Goal: Task Accomplishment & Management: Complete application form

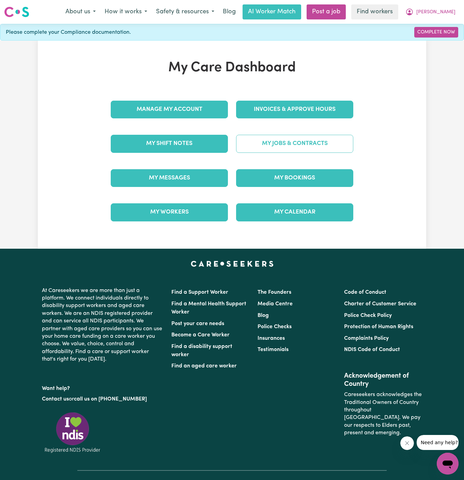
click at [298, 139] on link "My Jobs & Contracts" at bounding box center [294, 144] width 117 height 18
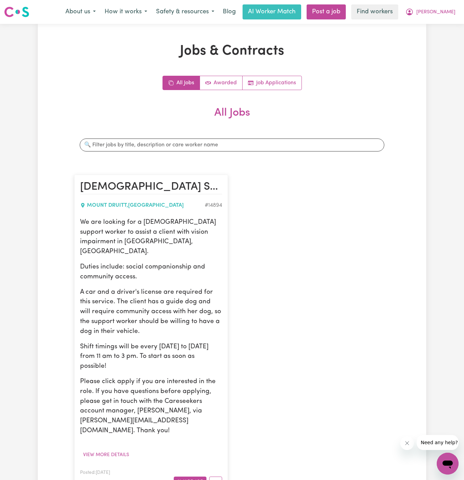
scroll to position [0, 0]
click at [115, 449] on button "View more details" at bounding box center [106, 454] width 52 height 11
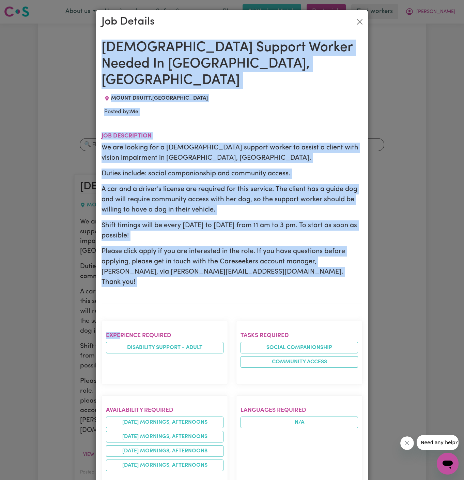
drag, startPoint x: 103, startPoint y: 43, endPoint x: 142, endPoint y: 446, distance: 405.5
click at [142, 446] on div "[DEMOGRAPHIC_DATA] Support Worker Needed In [GEOGRAPHIC_DATA], [GEOGRAPHIC_DATA…" at bounding box center [232, 440] width 261 height 800
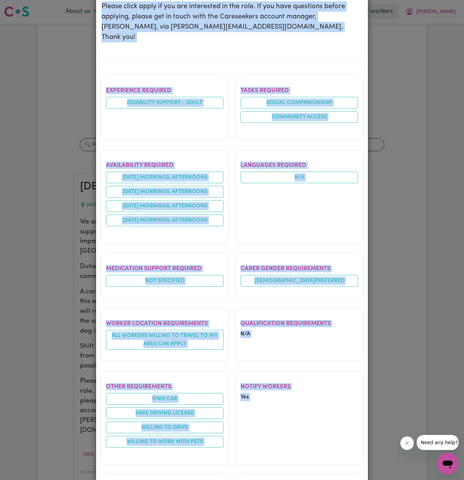
scroll to position [344, 0]
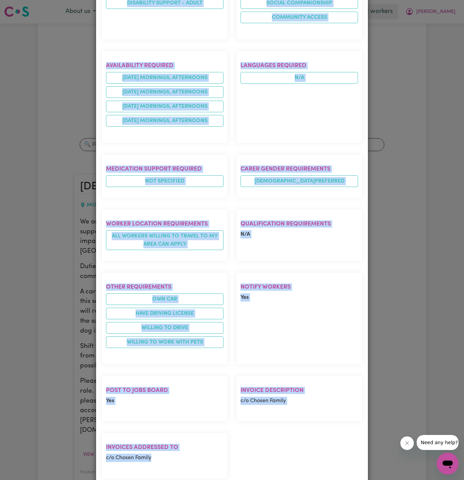
copy div "[DEMOGRAPHIC_DATA] Support Worker Needed In [GEOGRAPHIC_DATA], [GEOGRAPHIC_DATA…"
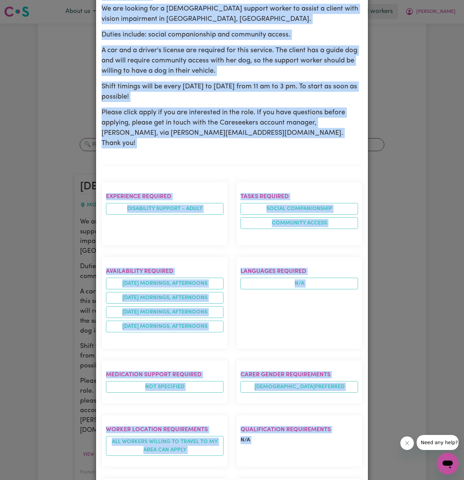
scroll to position [0, 0]
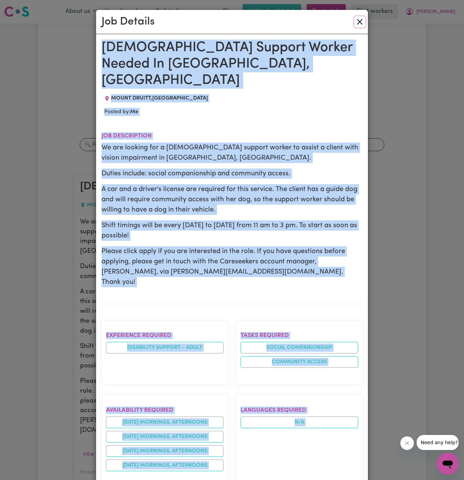
click at [357, 24] on button "Close" at bounding box center [360, 21] width 11 height 11
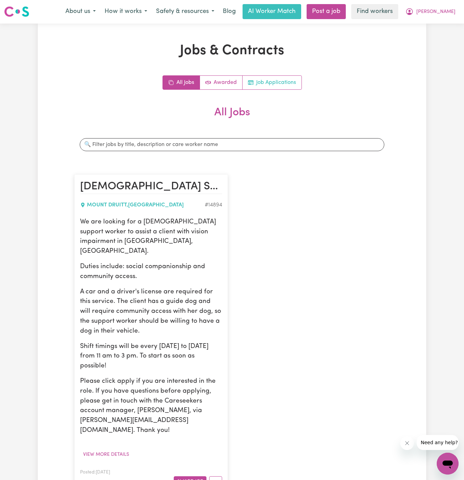
click at [286, 85] on link "Job Applications" at bounding box center [272, 83] width 59 height 14
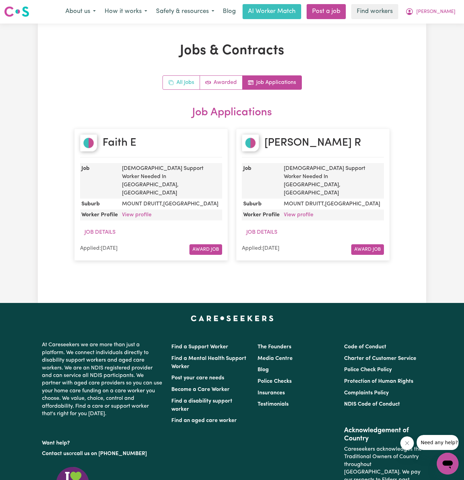
click at [180, 76] on link "All Jobs" at bounding box center [181, 83] width 37 height 14
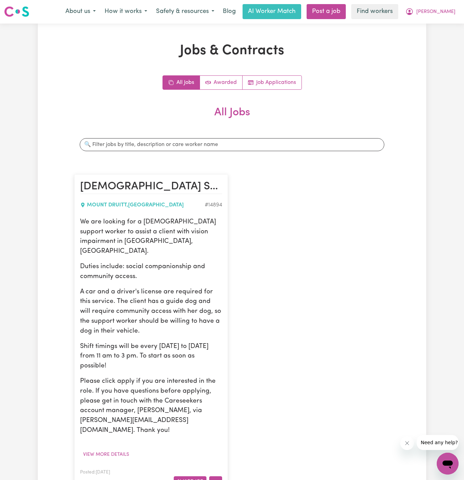
click at [215, 476] on button "More options" at bounding box center [215, 481] width 13 height 11
click at [242, 418] on link "Hide Job" at bounding box center [237, 425] width 54 height 14
click at [346, 6] on link "Post a job" at bounding box center [326, 11] width 39 height 15
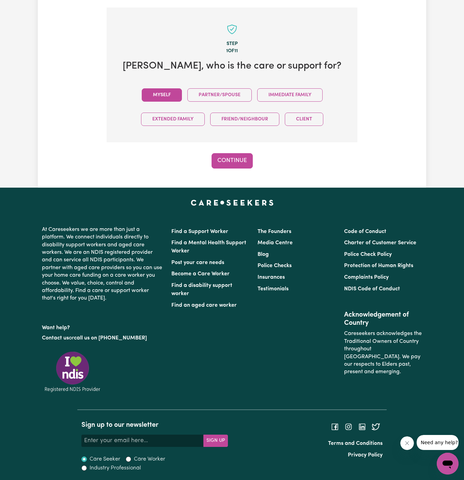
click at [158, 89] on button "Myself" at bounding box center [162, 94] width 40 height 13
click at [232, 153] on button "Continue" at bounding box center [232, 160] width 41 height 15
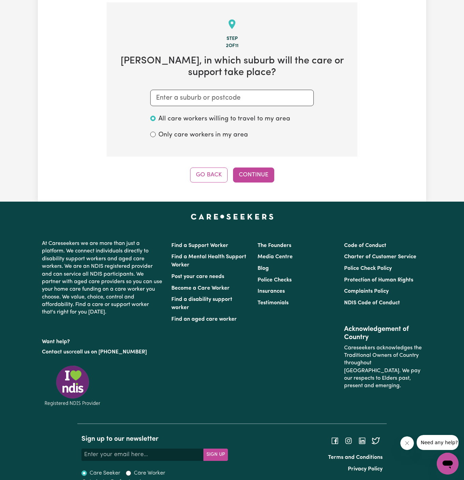
scroll to position [177, 0]
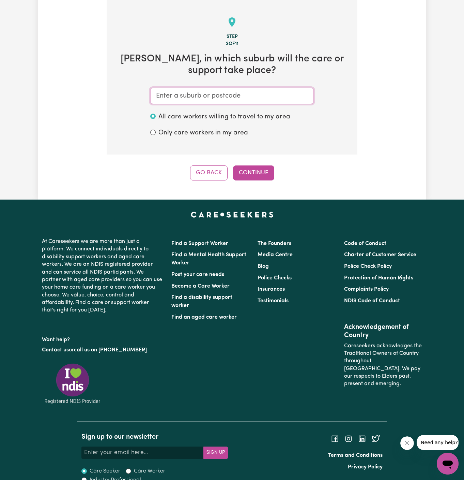
click at [242, 89] on input "text" at bounding box center [232, 96] width 164 height 16
paste input "Mount Druitt"
type input "Mount Druitt"
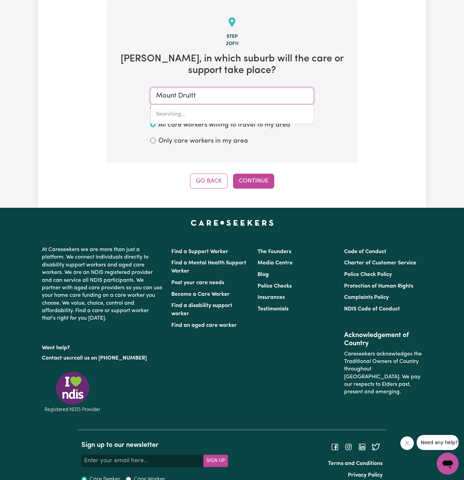
type input "[GEOGRAPHIC_DATA], 2770"
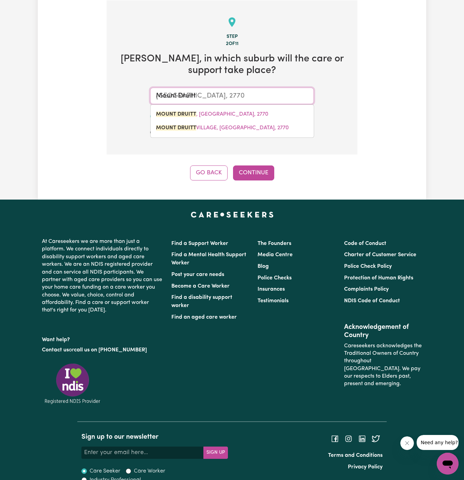
click at [223, 114] on span "[GEOGRAPHIC_DATA] , [GEOGRAPHIC_DATA], 2770" at bounding box center [212, 113] width 113 height 5
type input "[GEOGRAPHIC_DATA], [GEOGRAPHIC_DATA], 2770"
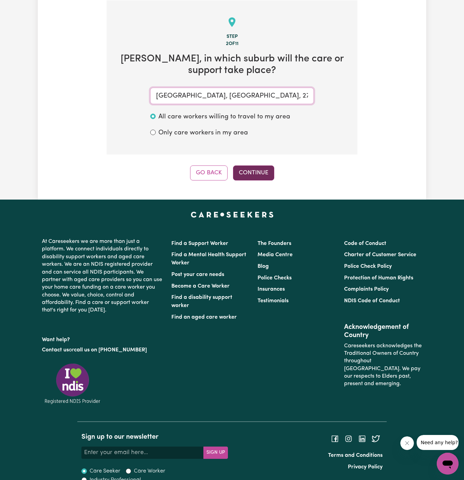
type input "[GEOGRAPHIC_DATA], [GEOGRAPHIC_DATA], 2770"
click at [261, 170] on button "Continue" at bounding box center [253, 172] width 41 height 15
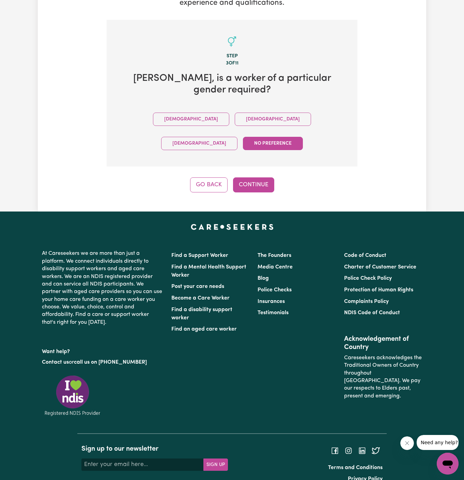
drag, startPoint x: 253, startPoint y: 166, endPoint x: 185, endPoint y: 107, distance: 89.7
click at [185, 107] on div "Tell us your care and support requirements Welcome to Careseekers. We are excit…" at bounding box center [232, 38] width 389 height 345
click at [235, 118] on button "[DEMOGRAPHIC_DATA]" at bounding box center [273, 119] width 76 height 13
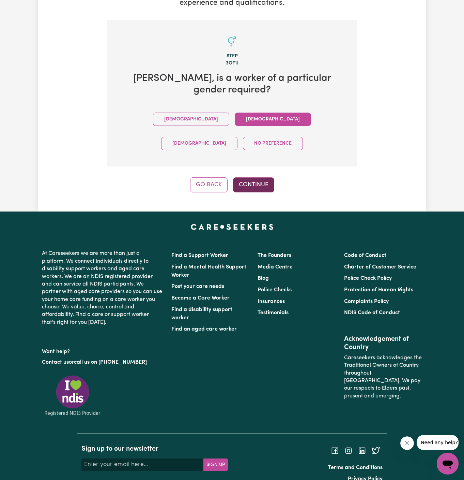
click at [260, 177] on button "Continue" at bounding box center [253, 184] width 41 height 15
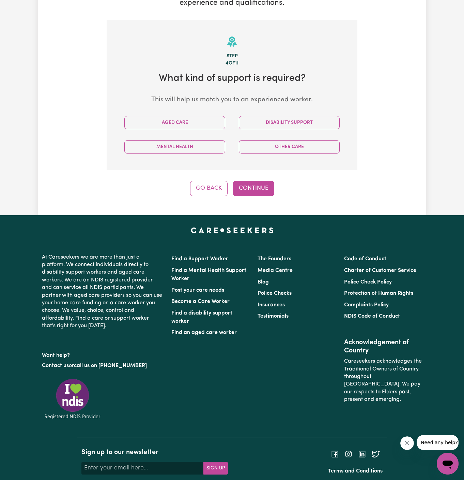
scroll to position [177, 0]
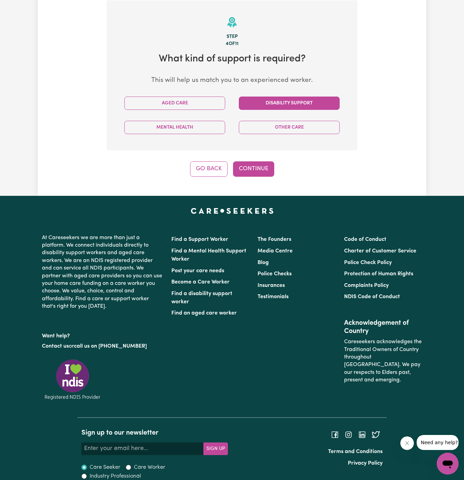
click at [291, 107] on button "Disability Support" at bounding box center [289, 102] width 101 height 13
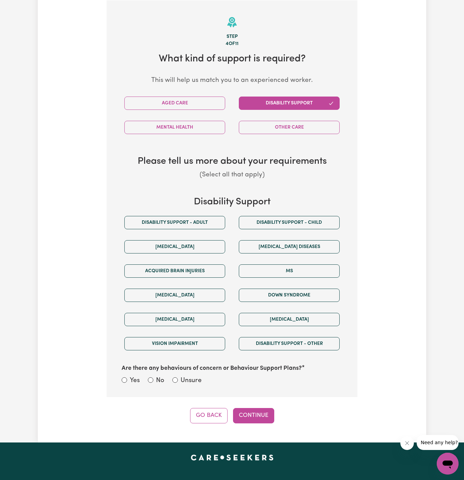
click at [211, 229] on div "Disability support - Adult" at bounding box center [175, 222] width 115 height 24
click at [209, 226] on button "Disability support - Adult" at bounding box center [174, 222] width 101 height 13
click at [190, 373] on div "Are there any behaviours of concern or Behaviour Support Plans? Yes No Unsure" at bounding box center [232, 371] width 229 height 30
click at [199, 382] on label "Unsure" at bounding box center [191, 381] width 21 height 10
click at [178, 382] on input "Unsure" at bounding box center [175, 379] width 5 height 5
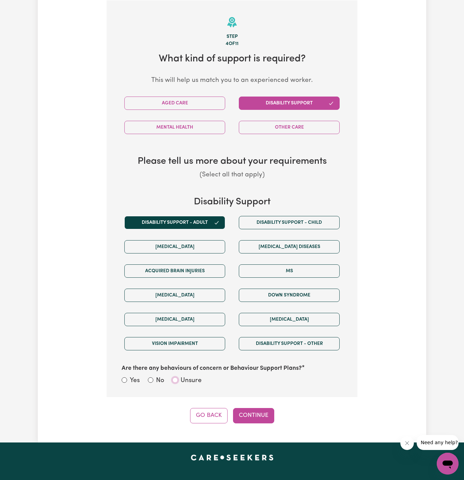
radio input "true"
click at [253, 415] on button "Continue" at bounding box center [253, 415] width 41 height 15
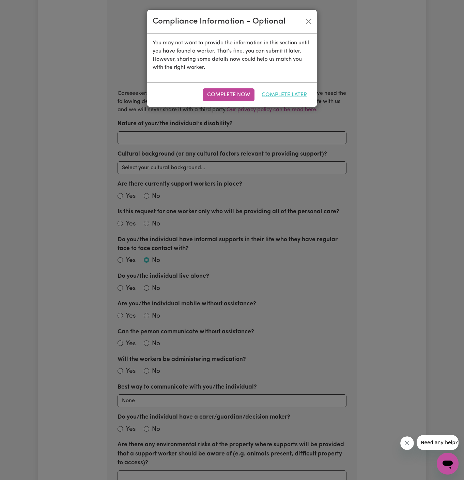
click at [294, 93] on button "Complete Later" at bounding box center [284, 94] width 54 height 13
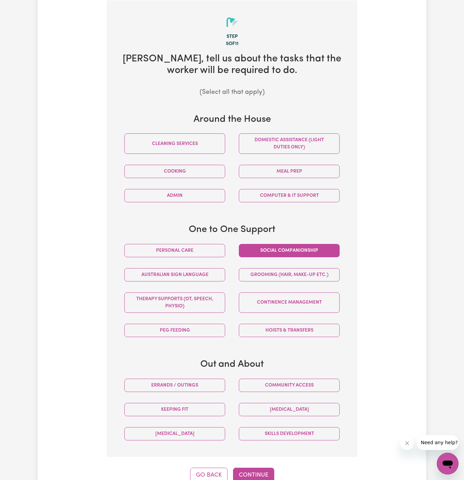
click at [269, 251] on button "Social companionship" at bounding box center [289, 250] width 101 height 13
click at [280, 388] on button "Community access" at bounding box center [289, 384] width 101 height 13
click at [263, 471] on button "Continue" at bounding box center [253, 474] width 41 height 15
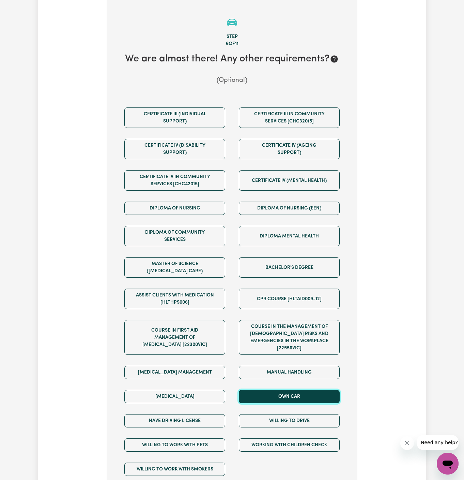
click at [292, 390] on button "Own Car" at bounding box center [289, 396] width 101 height 13
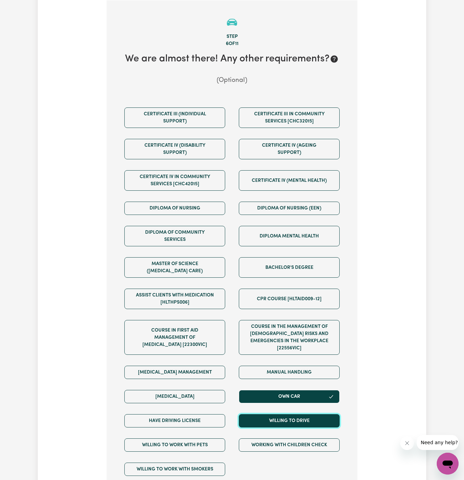
click at [297, 414] on button "Willing to drive" at bounding box center [289, 420] width 101 height 13
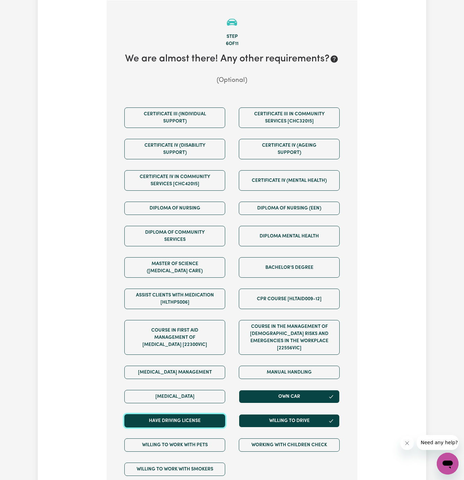
click at [221, 414] on button "Have driving license" at bounding box center [174, 420] width 101 height 13
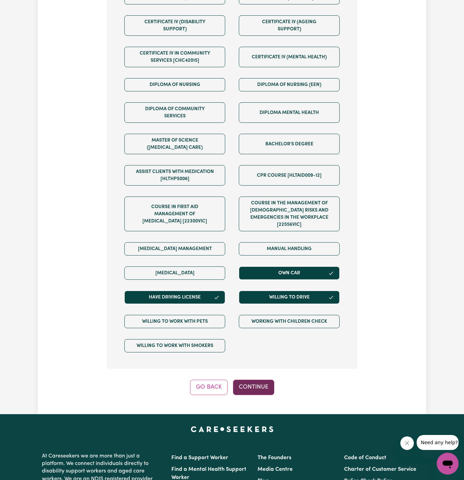
click at [240, 379] on button "Continue" at bounding box center [253, 386] width 41 height 15
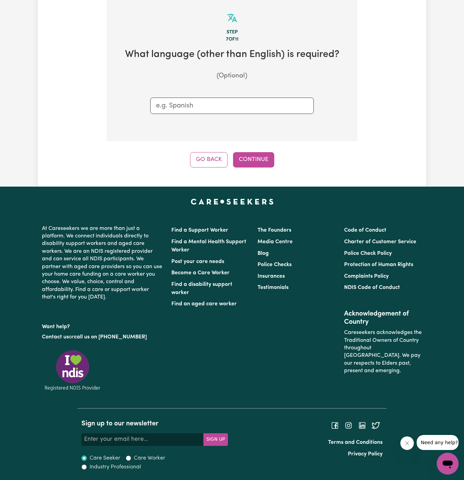
scroll to position [177, 0]
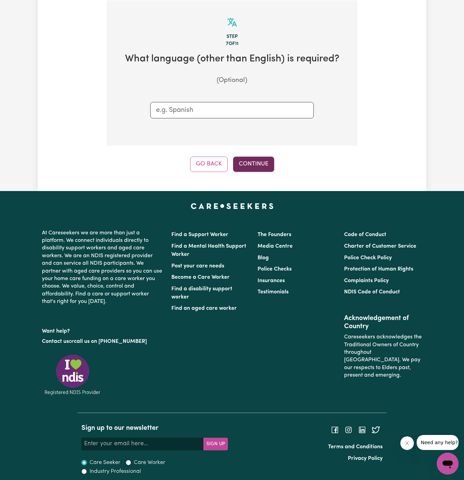
click at [258, 163] on button "Continue" at bounding box center [253, 163] width 41 height 15
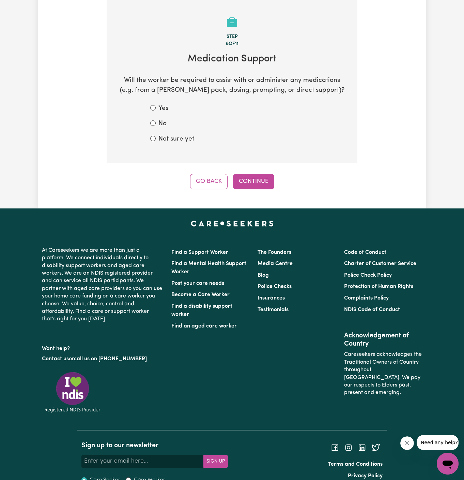
click at [159, 121] on label "No" at bounding box center [163, 124] width 8 height 10
click at [156, 121] on input "No" at bounding box center [152, 122] width 5 height 5
radio input "true"
click at [260, 184] on button "Continue" at bounding box center [253, 181] width 41 height 15
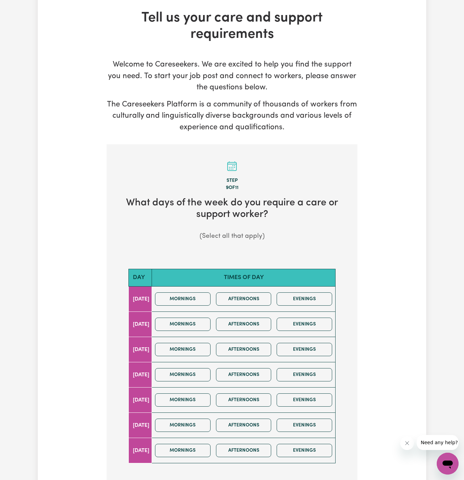
scroll to position [58, 0]
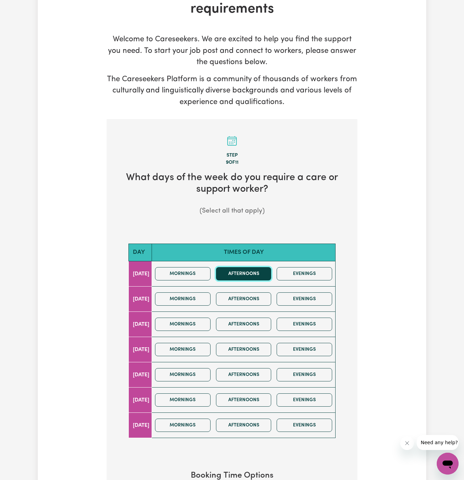
click at [247, 271] on button "Afternoons" at bounding box center [244, 273] width 56 height 13
click at [210, 270] on button "Mornings" at bounding box center [183, 273] width 56 height 13
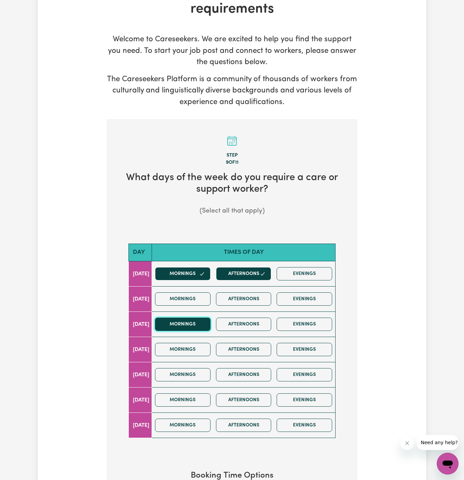
click at [207, 317] on button "Mornings" at bounding box center [183, 323] width 56 height 13
drag, startPoint x: 208, startPoint y: 292, endPoint x: 235, endPoint y: 293, distance: 27.3
click at [210, 292] on button "Mornings" at bounding box center [183, 298] width 56 height 13
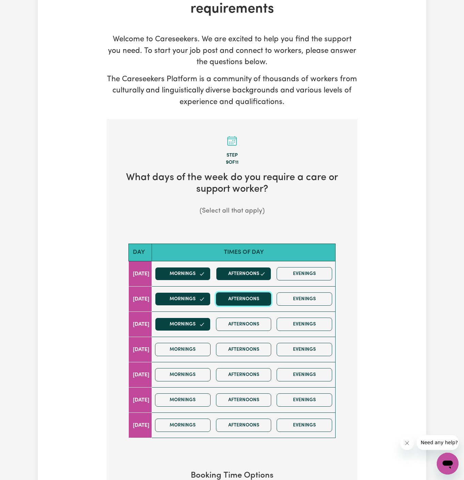
click at [235, 293] on button "Afternoons" at bounding box center [244, 298] width 56 height 13
click at [255, 323] on button "Afternoons" at bounding box center [244, 323] width 56 height 13
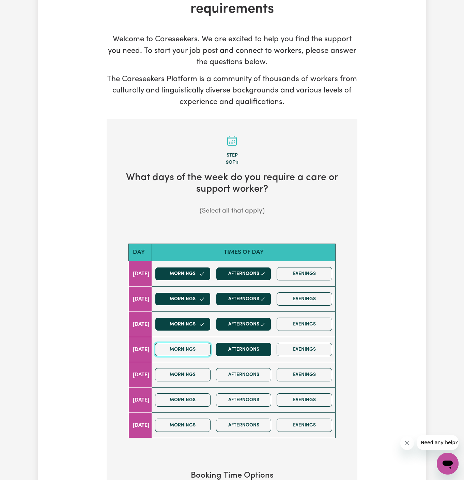
drag, startPoint x: 200, startPoint y: 346, endPoint x: 235, endPoint y: 346, distance: 34.4
click at [205, 346] on button "Mornings" at bounding box center [183, 349] width 56 height 13
click at [235, 346] on button "Afternoons" at bounding box center [244, 349] width 56 height 13
click at [248, 320] on button "Afternoons" at bounding box center [244, 323] width 56 height 13
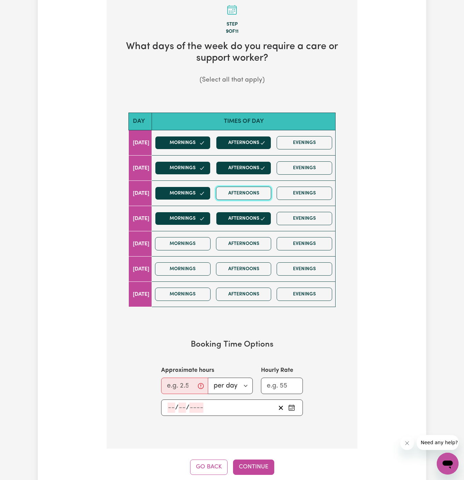
scroll to position [223, 0]
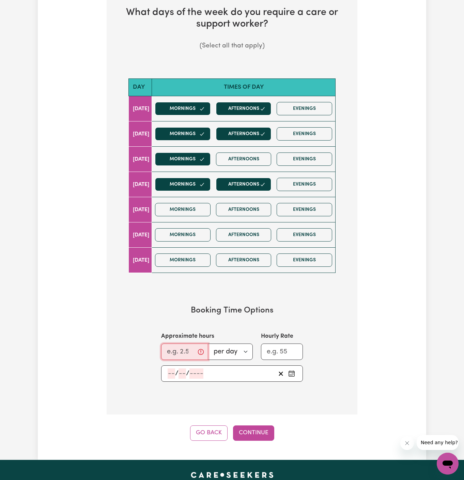
click at [179, 349] on input "Approximate hours" at bounding box center [184, 351] width 47 height 16
type input "4"
click at [248, 160] on button "Afternoons" at bounding box center [244, 158] width 56 height 13
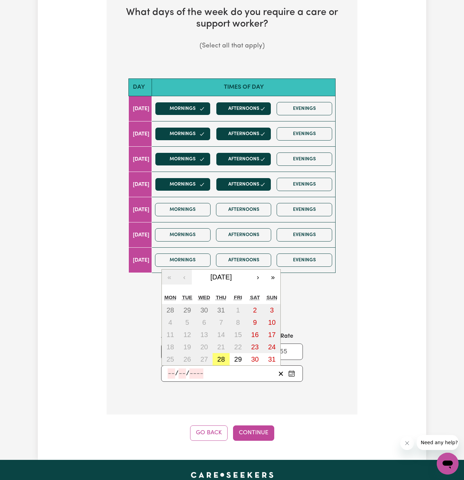
click at [172, 369] on input "number" at bounding box center [172, 373] width 8 height 10
click at [222, 355] on abbr "28" at bounding box center [222, 359] width 8 height 8
type input "[DATE]"
type input "28"
type input "8"
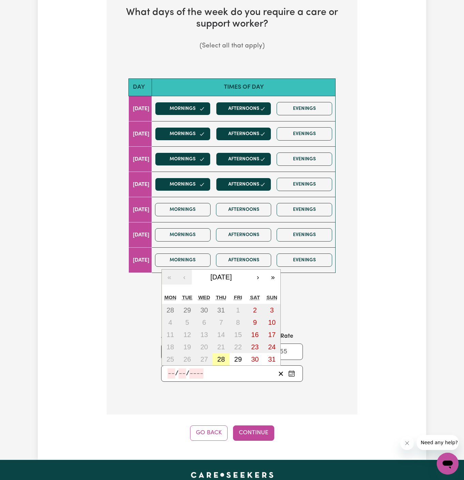
type input "2025"
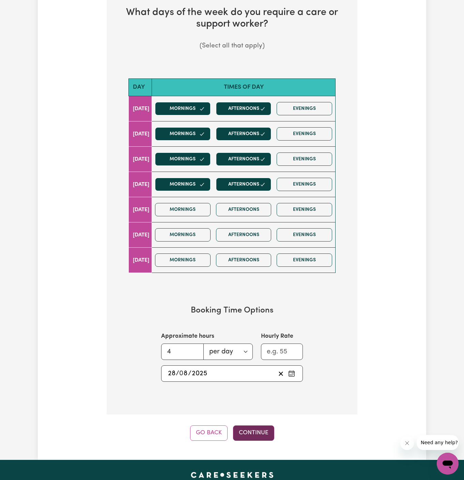
click at [257, 430] on button "Continue" at bounding box center [253, 432] width 41 height 15
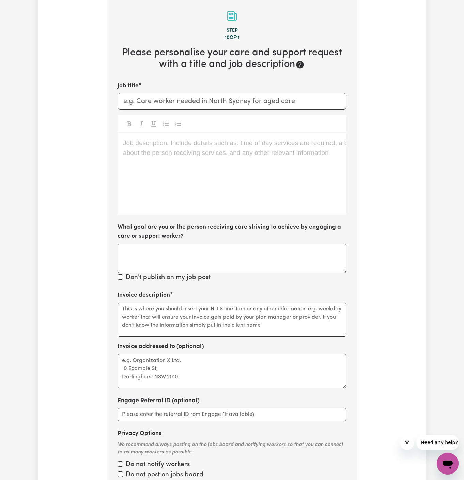
scroll to position [177, 0]
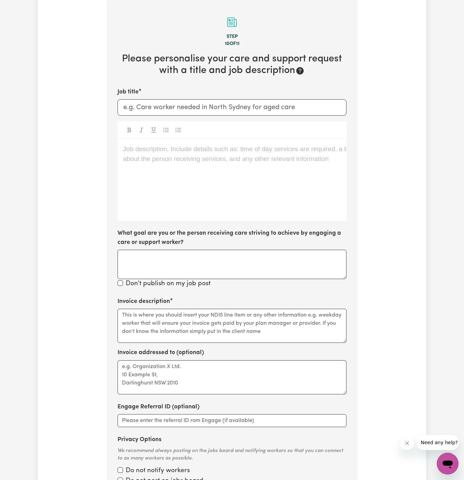
click at [230, 151] on p "Job description. Include details such as: time of day services are required, a …" at bounding box center [232, 149] width 218 height 10
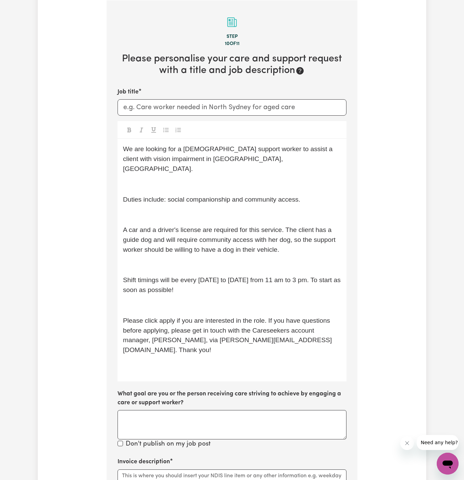
click at [226, 167] on div "We are looking for a [DEMOGRAPHIC_DATA] support worker to assist a client with …" at bounding box center [232, 260] width 229 height 242
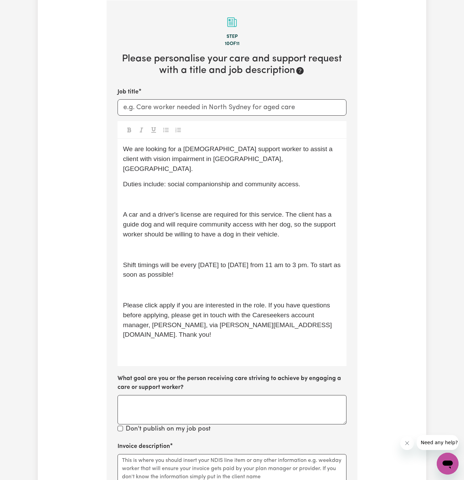
click at [219, 211] on span "A car and a driver's license are required for this service. The client has a gu…" at bounding box center [230, 224] width 214 height 27
click at [219, 195] on p "﻿" at bounding box center [232, 200] width 218 height 10
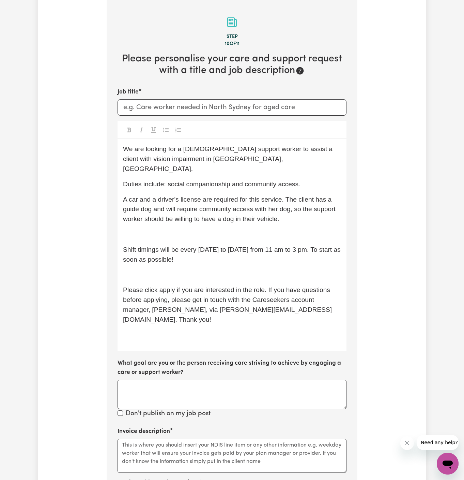
click at [219, 212] on span "A car and a driver's license are required for this service. The client has a gu…" at bounding box center [230, 209] width 214 height 27
click at [219, 232] on div "We are looking for a [DEMOGRAPHIC_DATA] support worker to assist a client with …" at bounding box center [232, 245] width 229 height 212
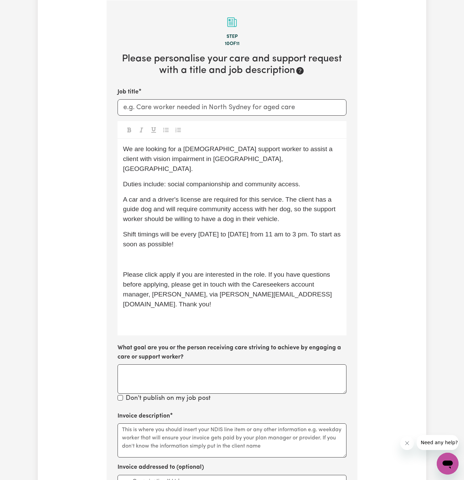
click at [219, 255] on p "﻿" at bounding box center [232, 260] width 218 height 10
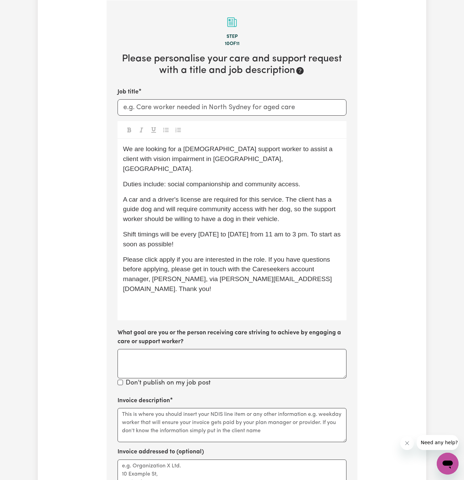
click at [220, 275] on div "We are looking for a [DEMOGRAPHIC_DATA] support worker to assist a client with …" at bounding box center [232, 229] width 229 height 181
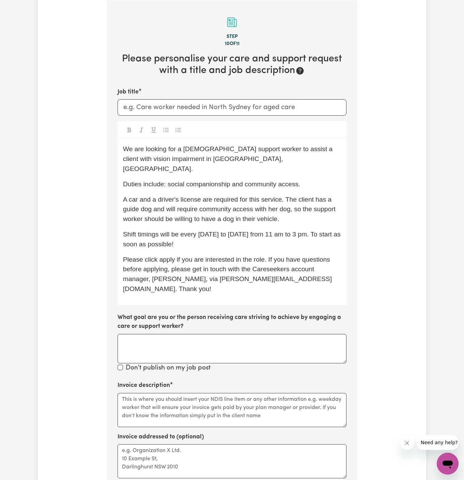
click at [257, 230] on p "Shift timings will be every [DATE] to [DATE] from 11 am to 3 pm. To start as so…" at bounding box center [232, 239] width 218 height 20
click at [172, 256] on span "Please click apply if you are interested in the role. If you have questions bef…" at bounding box center [227, 274] width 209 height 36
click at [222, 268] on span "Please click Apply if you are interested in the role. If you have questions bef…" at bounding box center [227, 274] width 209 height 36
click at [220, 260] on span "Please click Apply if you are interested in the role. If you have questions bef…" at bounding box center [227, 274] width 209 height 36
click at [225, 255] on p "Please click Apply if you are interested in the role. If you have any questions…" at bounding box center [232, 274] width 218 height 39
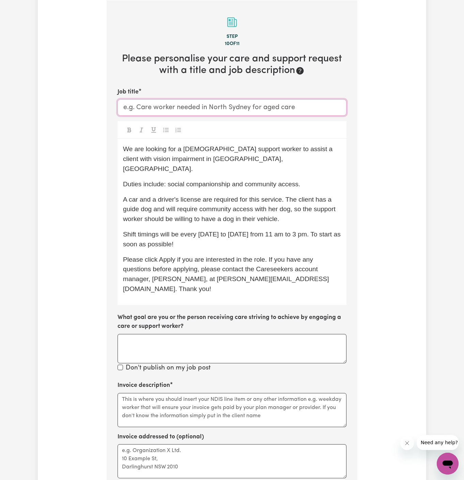
click at [211, 110] on input "Job title" at bounding box center [232, 107] width 229 height 16
paste input "[DEMOGRAPHIC_DATA] Support Worker Needed In [GEOGRAPHIC_DATA], [GEOGRAPHIC_DATA]"
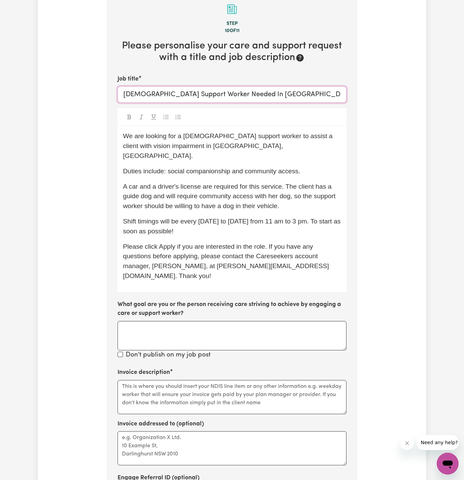
scroll to position [203, 0]
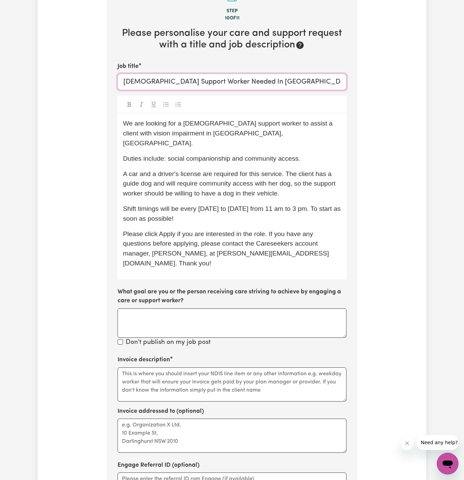
type input "[DEMOGRAPHIC_DATA] Support Worker Needed In [GEOGRAPHIC_DATA], [GEOGRAPHIC_DATA]"
click at [229, 367] on textarea "Invoice description" at bounding box center [232, 384] width 229 height 34
paste textarea "c/o Chosen Family"
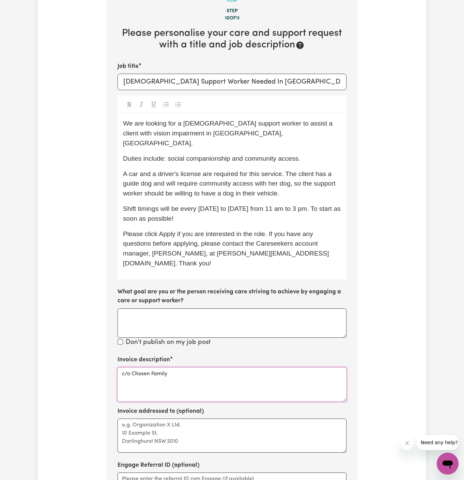
type textarea "c/o Chosen Family"
click at [227, 418] on textarea "Invoice addressed to (optional)" at bounding box center [232, 435] width 229 height 34
paste textarea "c/o Chosen Family"
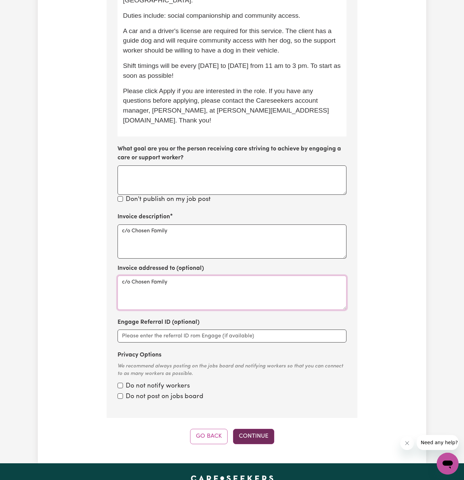
type textarea "c/o Chosen Family"
click at [257, 429] on button "Continue" at bounding box center [253, 436] width 41 height 15
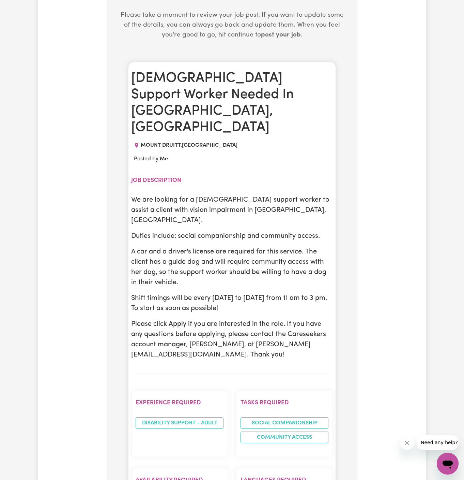
scroll to position [282, 0]
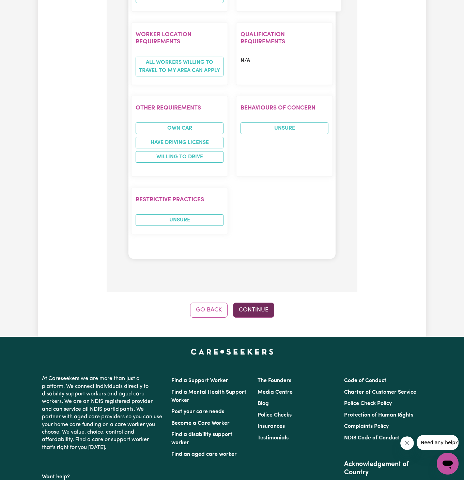
click at [267, 302] on button "Continue" at bounding box center [253, 309] width 41 height 15
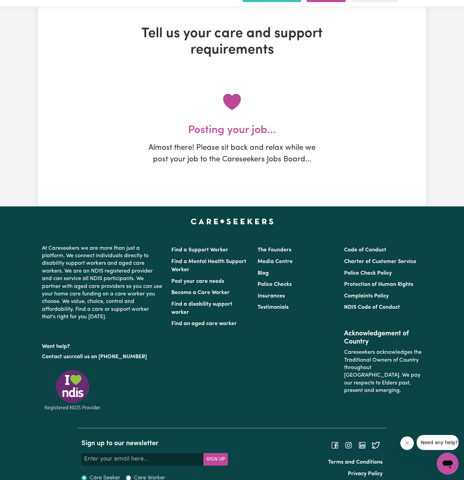
scroll to position [0, 0]
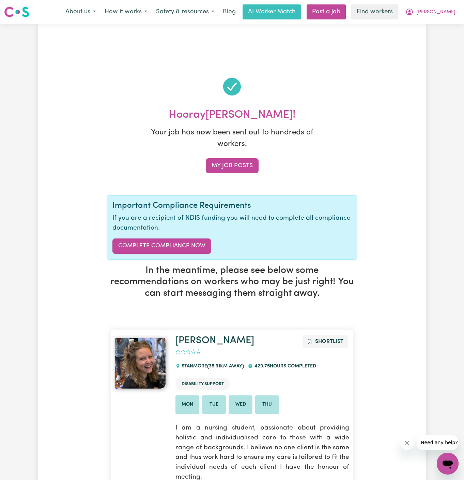
click at [450, 22] on nav "Menu About us How it works Safety & resources Blog AI Worker Match Post a job F…" at bounding box center [232, 12] width 464 height 24
click at [446, 13] on span "[PERSON_NAME]" at bounding box center [436, 13] width 39 height 8
click at [446, 28] on link "My Dashboard" at bounding box center [433, 26] width 54 height 13
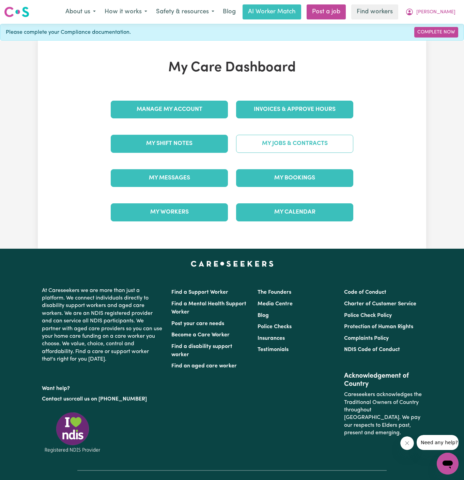
click at [289, 145] on link "My Jobs & Contracts" at bounding box center [294, 144] width 117 height 18
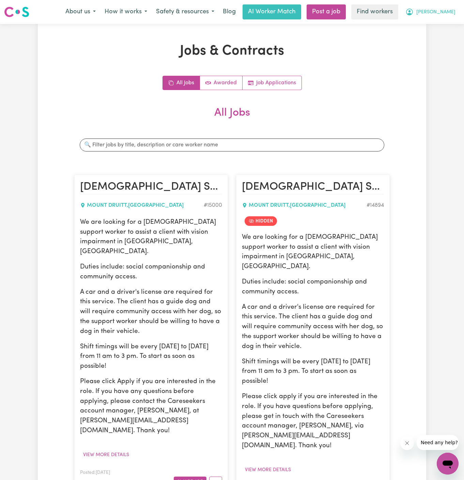
click at [447, 10] on span "[PERSON_NAME]" at bounding box center [436, 13] width 39 height 8
click at [447, 38] on link "Logout" at bounding box center [433, 39] width 54 height 13
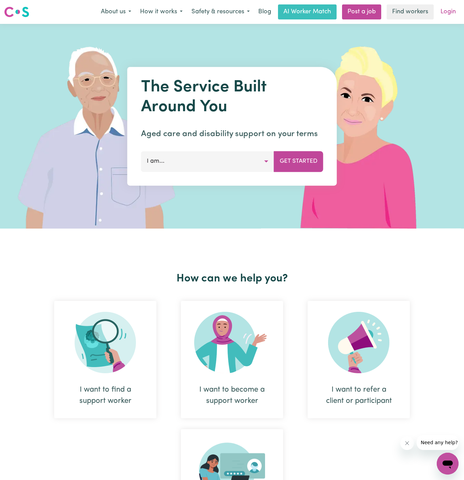
click at [451, 8] on link "Login" at bounding box center [449, 11] width 24 height 15
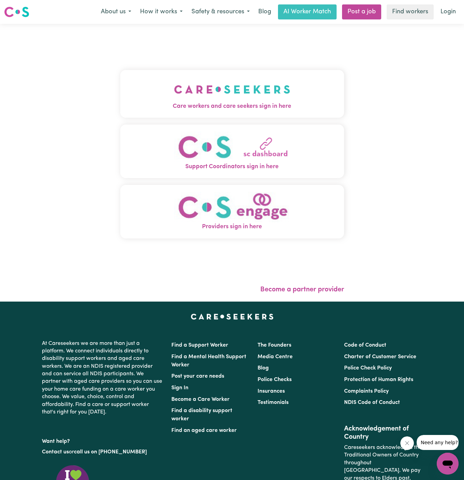
click at [262, 101] on button "Care workers and care seekers sign in here" at bounding box center [232, 94] width 224 height 48
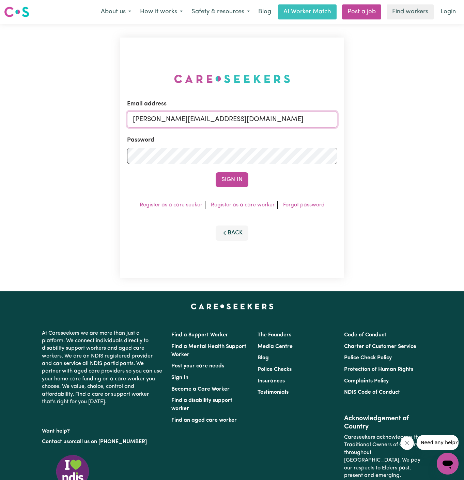
click at [319, 119] on input "[PERSON_NAME][EMAIL_ADDRESS][DOMAIN_NAME]" at bounding box center [232, 119] width 210 height 16
drag, startPoint x: 210, startPoint y: 122, endPoint x: 414, endPoint y: 127, distance: 203.3
click at [414, 127] on div "Email address [EMAIL_ADDRESS][DOMAIN_NAME] Password Sign In Register as a care …" at bounding box center [232, 157] width 464 height 267
type input "[EMAIL_ADDRESS][DOMAIN_NAME]"
click at [216, 172] on button "Sign In" at bounding box center [232, 179] width 33 height 15
